Goal: Information Seeking & Learning: Learn about a topic

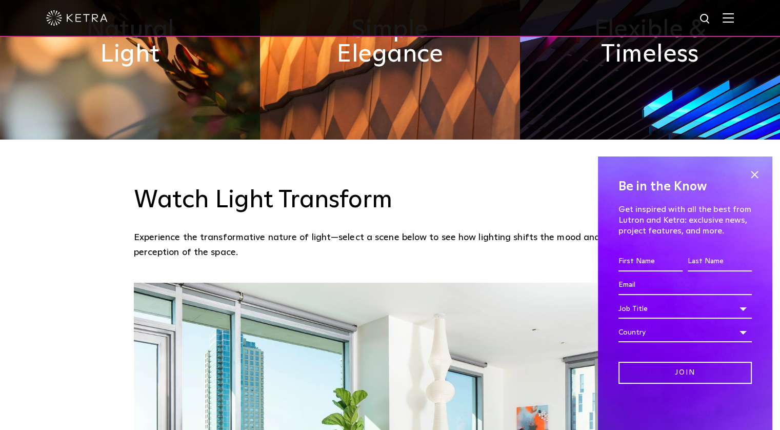
scroll to position [820, 0]
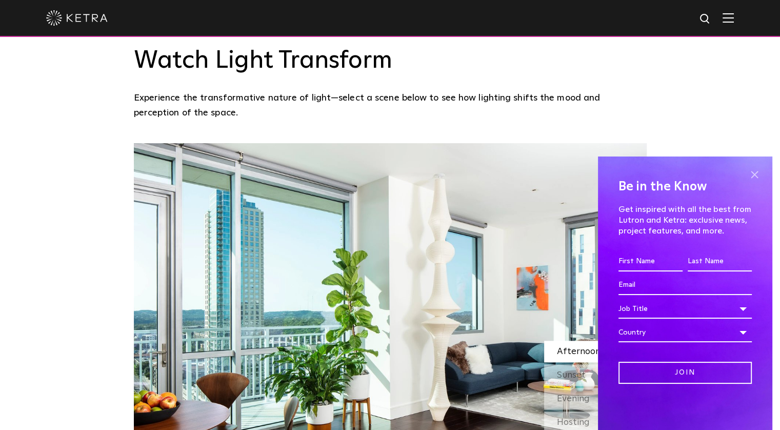
click at [752, 173] on span at bounding box center [753, 174] width 15 height 15
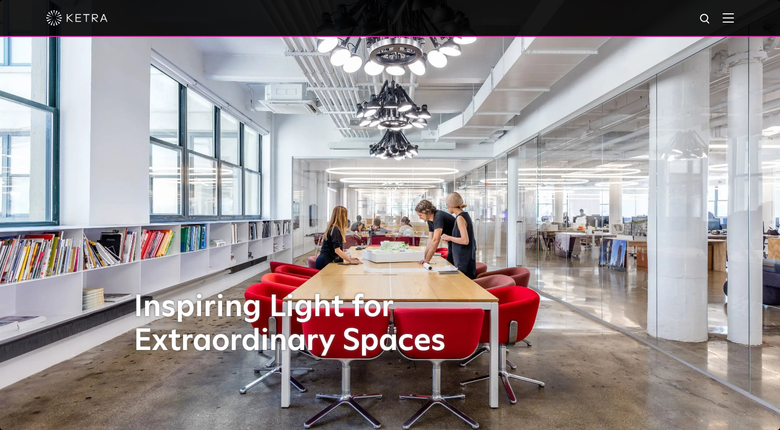
scroll to position [0, 0]
click at [733, 21] on img at bounding box center [727, 18] width 11 height 10
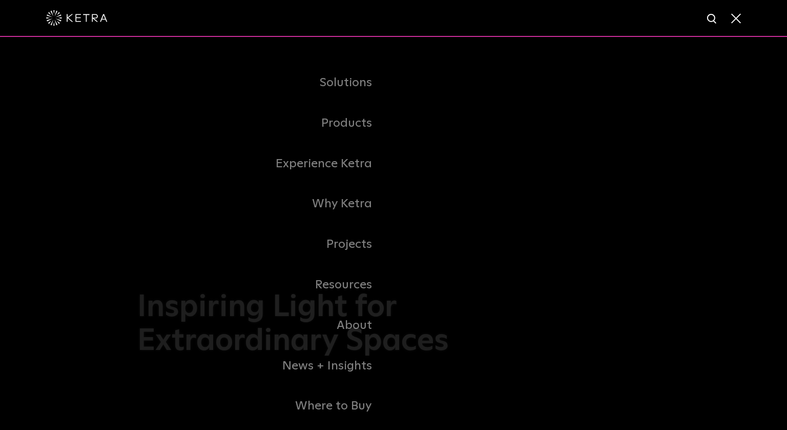
click at [695, 110] on div "Solutions Commercial Residential Products Commercial Products Residential Produ…" at bounding box center [393, 244] width 787 height 415
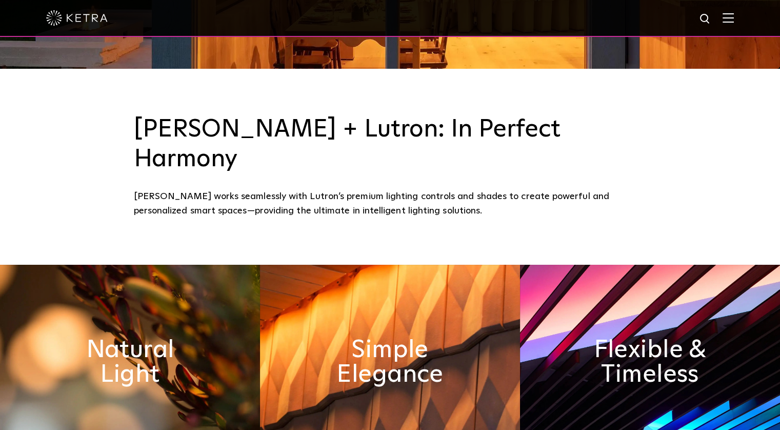
scroll to position [410, 0]
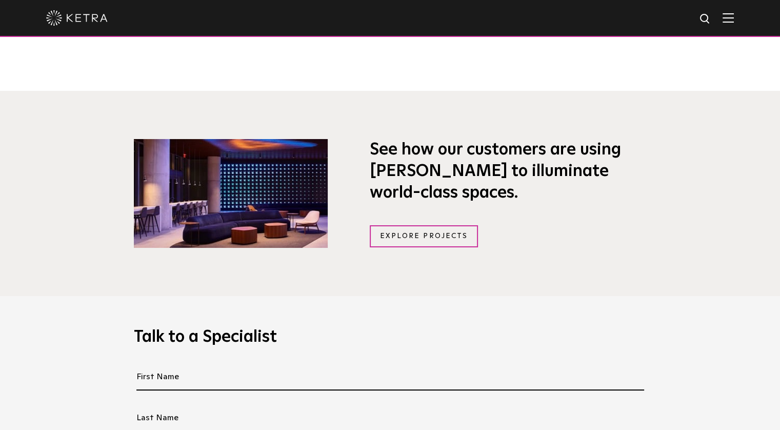
scroll to position [718, 0]
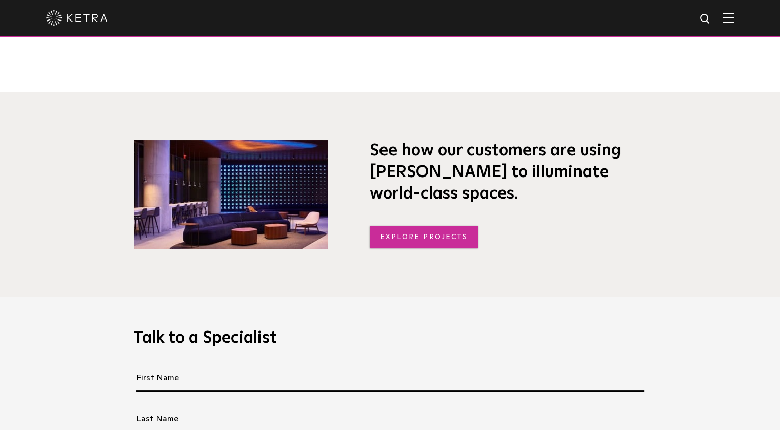
click at [416, 235] on link "Explore Projects" at bounding box center [424, 237] width 109 height 22
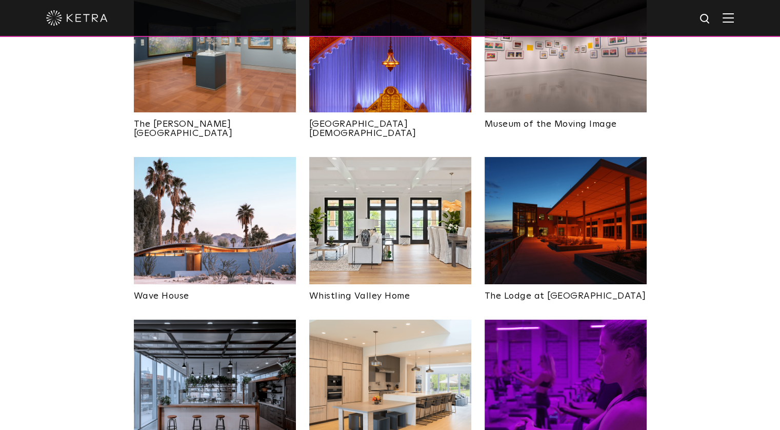
scroll to position [1333, 0]
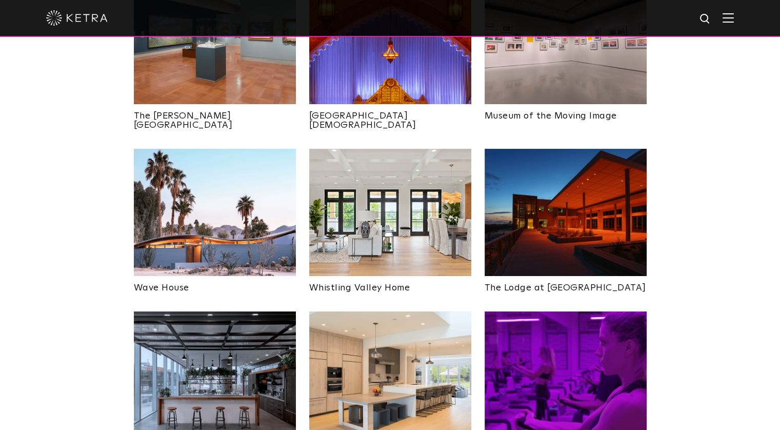
click at [242, 166] on img at bounding box center [215, 212] width 162 height 127
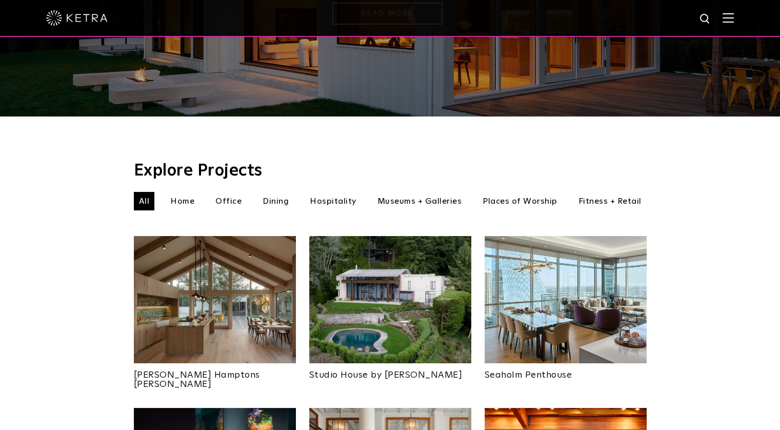
scroll to position [256, 0]
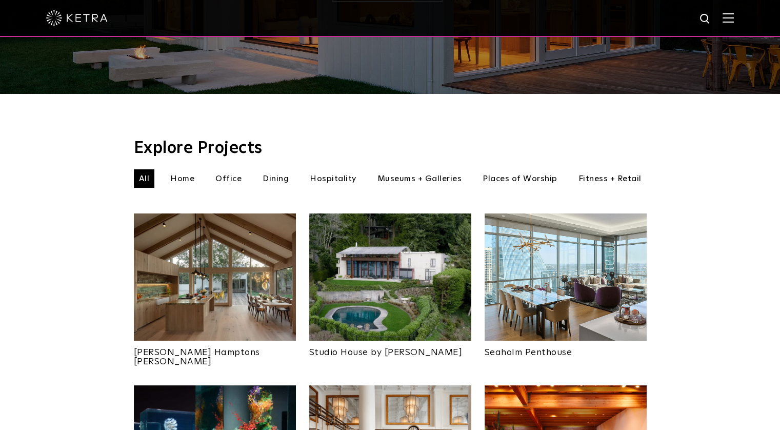
click at [185, 169] on li "Home" at bounding box center [182, 178] width 34 height 18
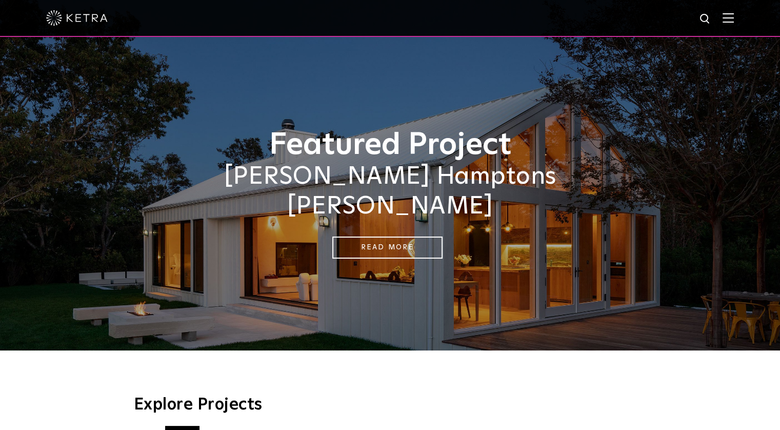
scroll to position [256, 0]
